Goal: Information Seeking & Learning: Find specific fact

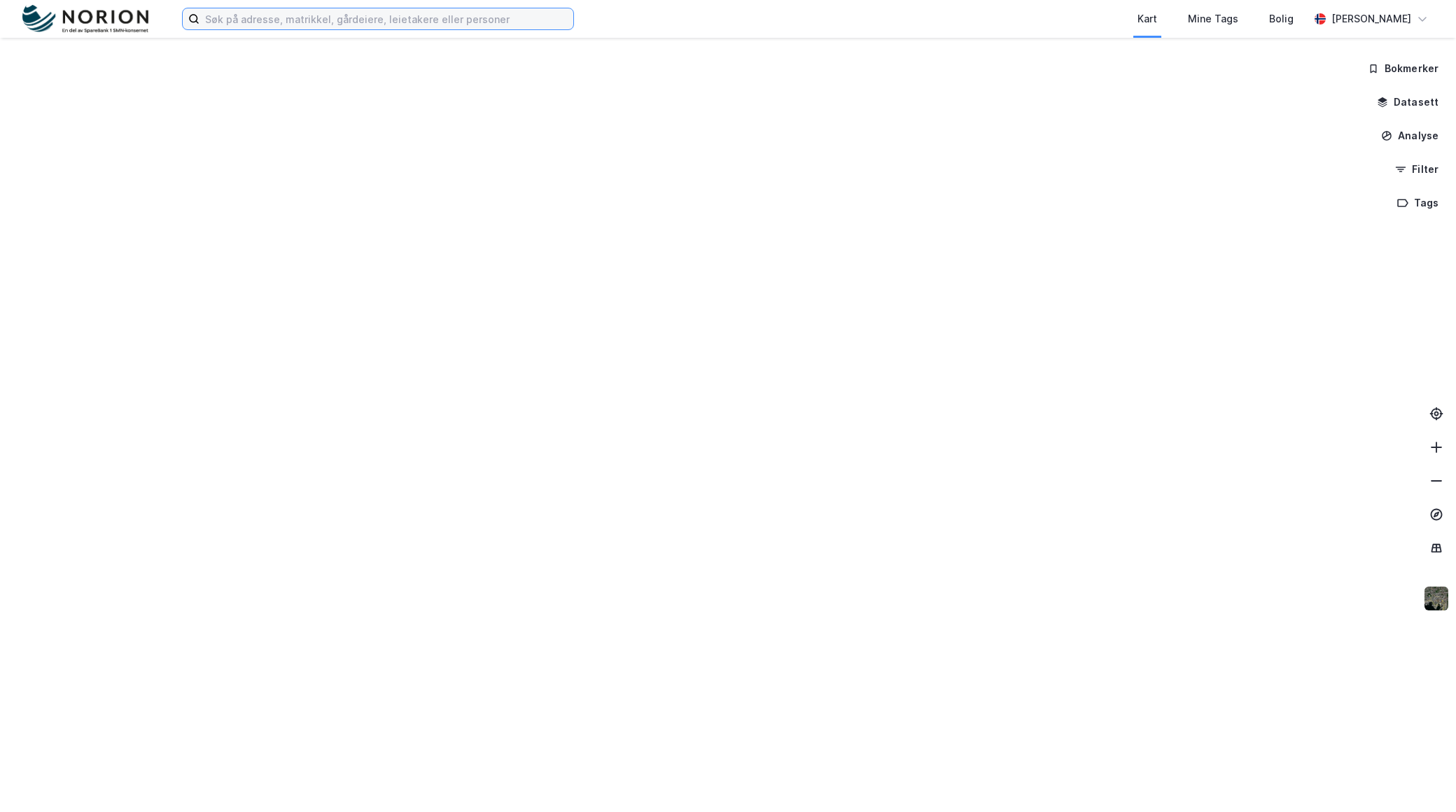
click at [429, 23] on input at bounding box center [385, 18] width 373 height 21
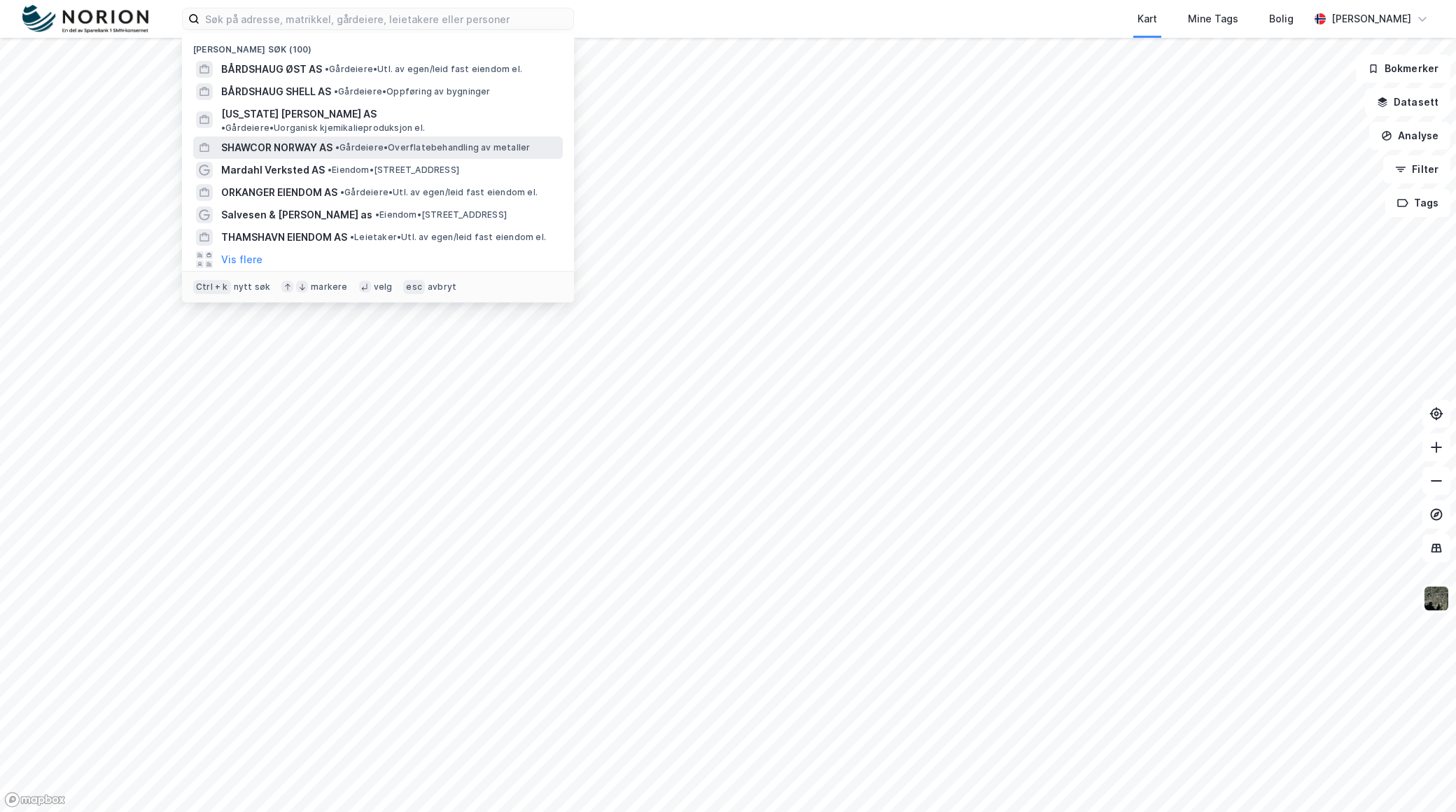
click at [321, 140] on span "SHAWCOR NORWAY AS" at bounding box center [276, 148] width 111 height 17
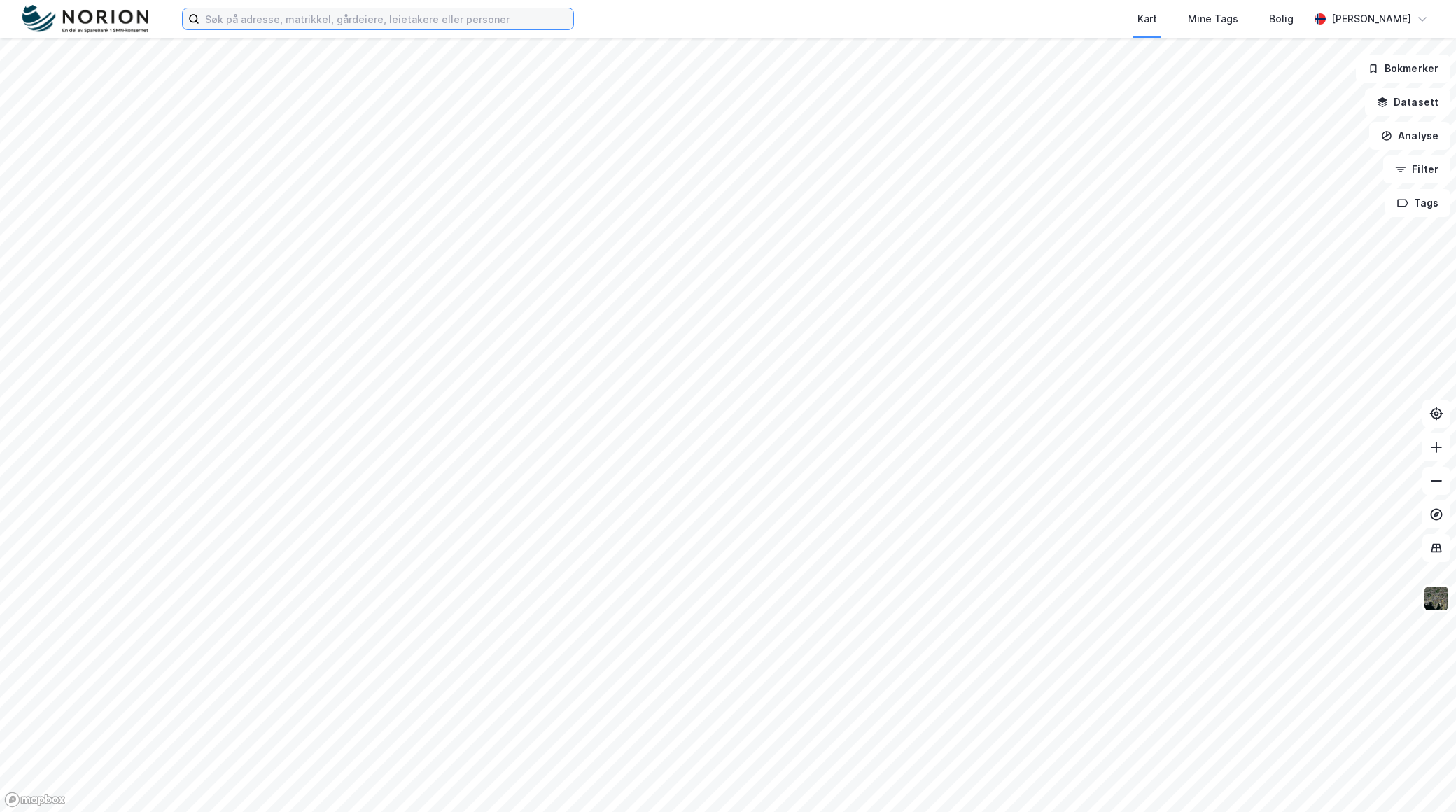
click at [494, 16] on input at bounding box center [385, 18] width 373 height 21
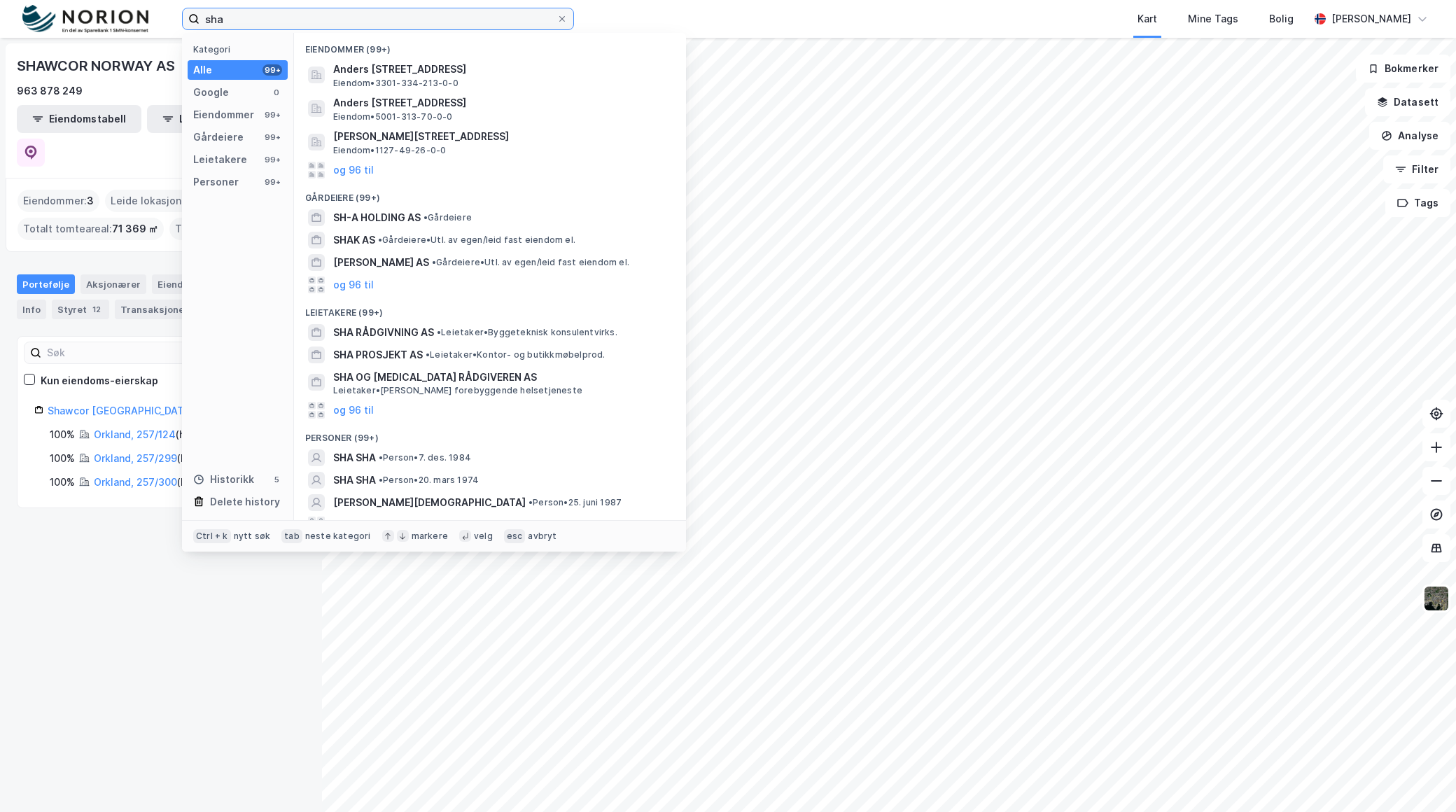
type input "sha"
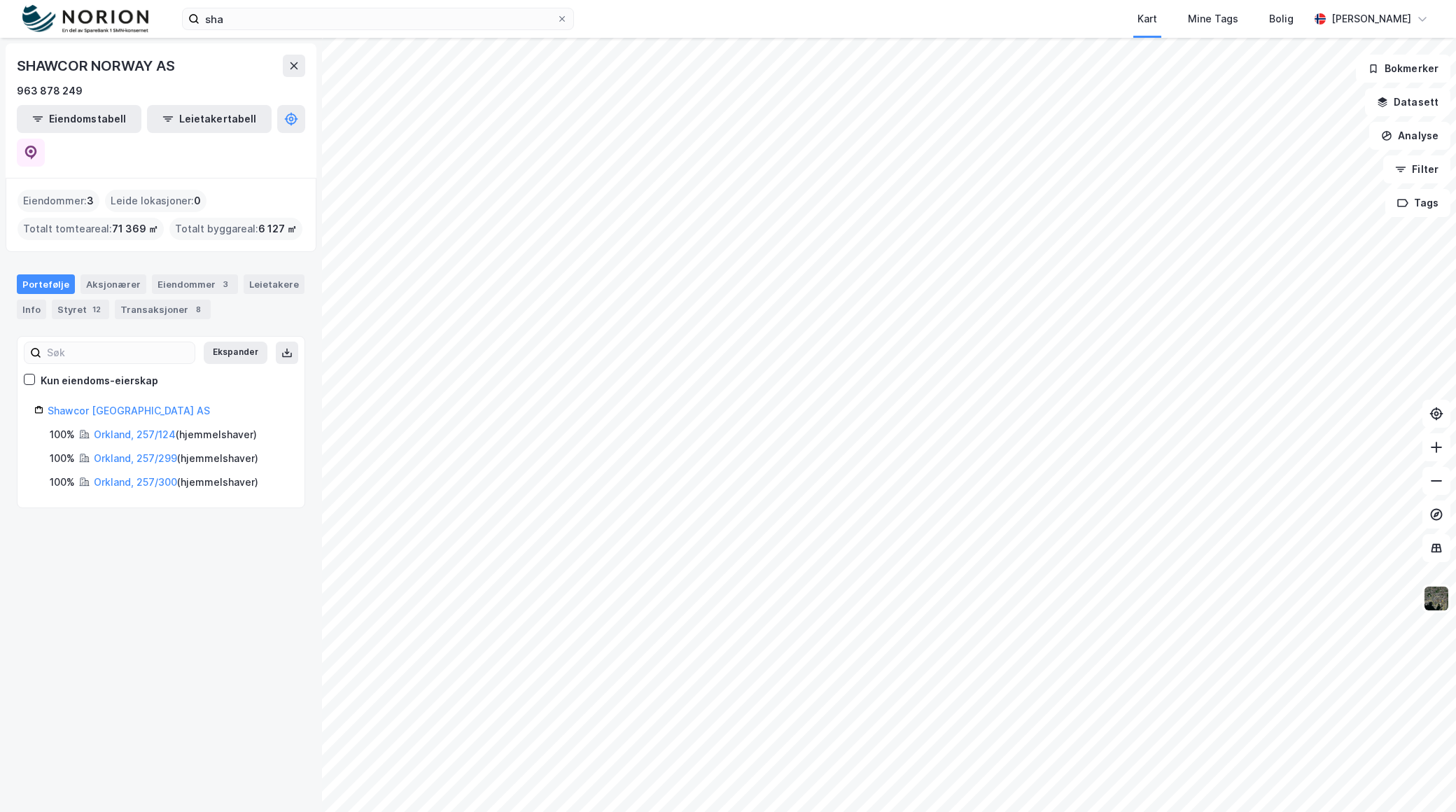
click at [953, 21] on div "Kart Mine Tags Bolig" at bounding box center [975, 19] width 668 height 38
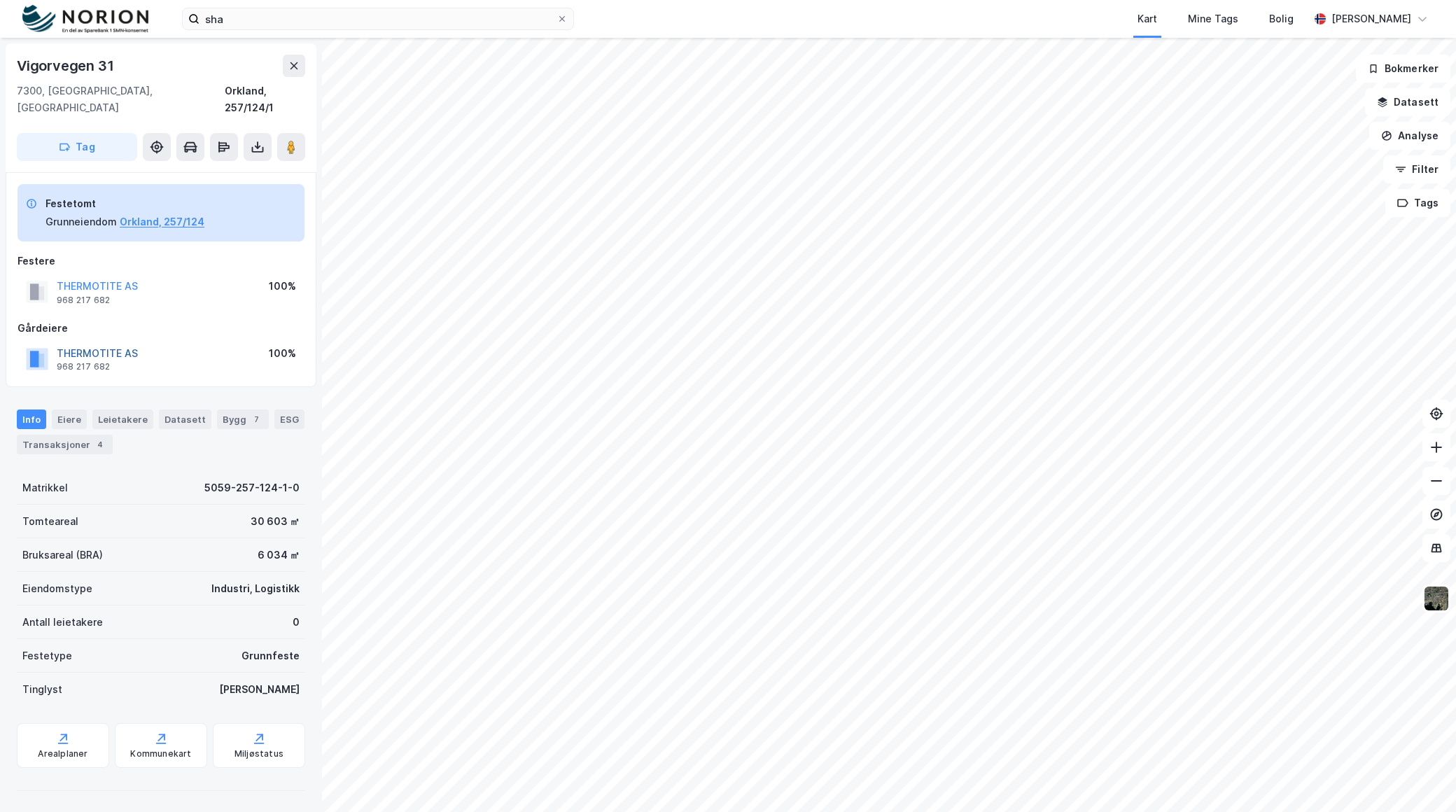
click at [0, 0] on button "THERMOTITE AS" at bounding box center [0, 0] width 0 height 0
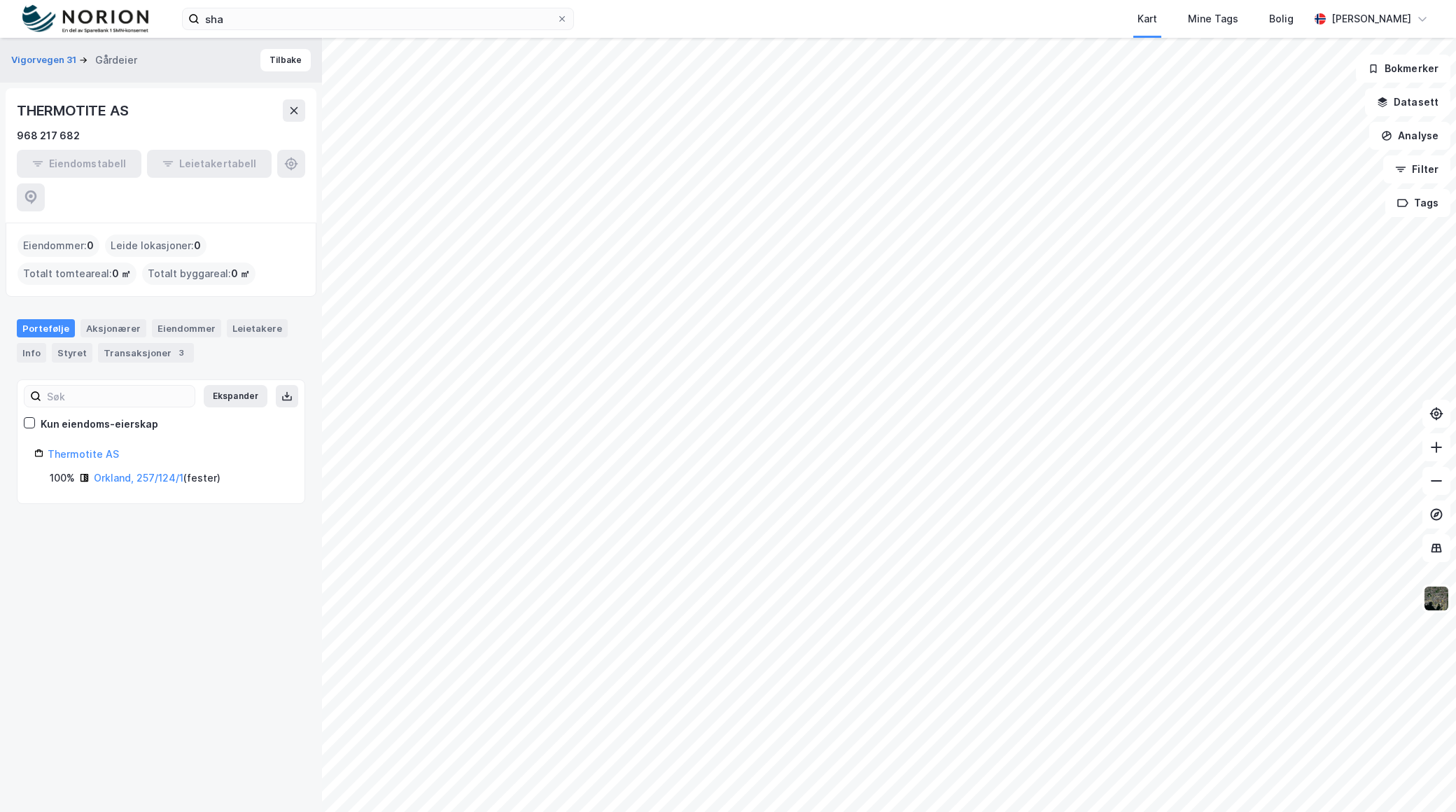
click at [289, 160] on div "Eiendomstabell Leietakertabell" at bounding box center [160, 180] width 288 height 61
drag, startPoint x: 135, startPoint y: 106, endPoint x: 20, endPoint y: 111, distance: 115.1
click at [20, 111] on div "THERMOTITE AS" at bounding box center [160, 110] width 288 height 23
copy div "THERMOTITE AS"
